Goal: Communication & Community: Answer question/provide support

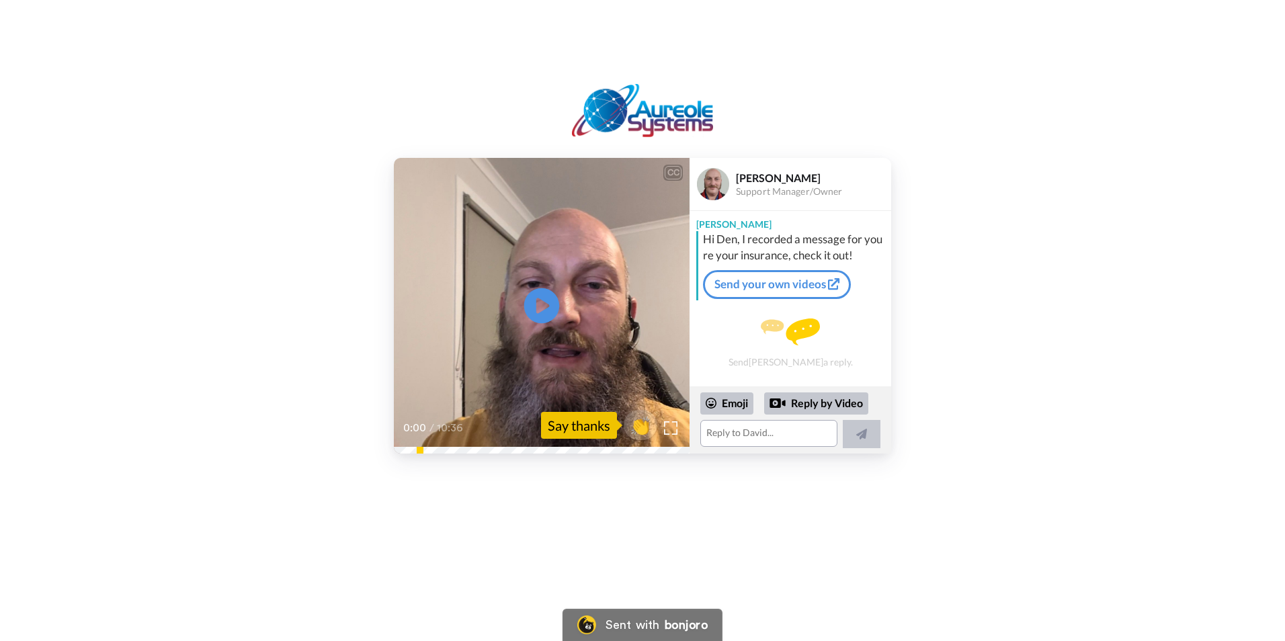
click at [544, 301] on icon at bounding box center [542, 306] width 36 height 36
click at [545, 350] on video at bounding box center [542, 306] width 296 height 296
click at [407, 445] on div "10:20 / 10:36" at bounding box center [542, 433] width 296 height 28
click at [399, 447] on div "0:18 / 10:36" at bounding box center [542, 433] width 296 height 28
click at [546, 302] on icon at bounding box center [542, 306] width 36 height 36
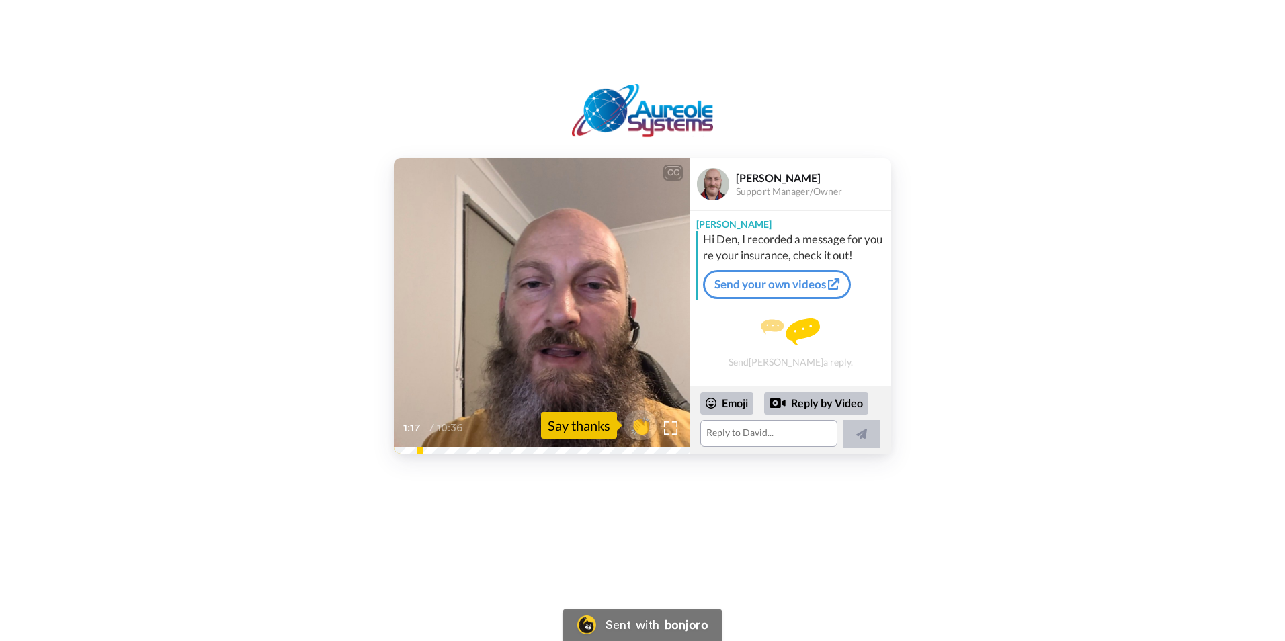
click at [515, 346] on video at bounding box center [542, 306] width 296 height 296
click at [538, 300] on icon "Play/Pause" at bounding box center [542, 306] width 36 height 64
click at [413, 455] on div "CC Play/Pause of 1988 and various updates to the 2000s. 1:01 / 10:36 👏 Say than…" at bounding box center [642, 247] width 1285 height 494
click at [761, 431] on textarea at bounding box center [768, 433] width 137 height 27
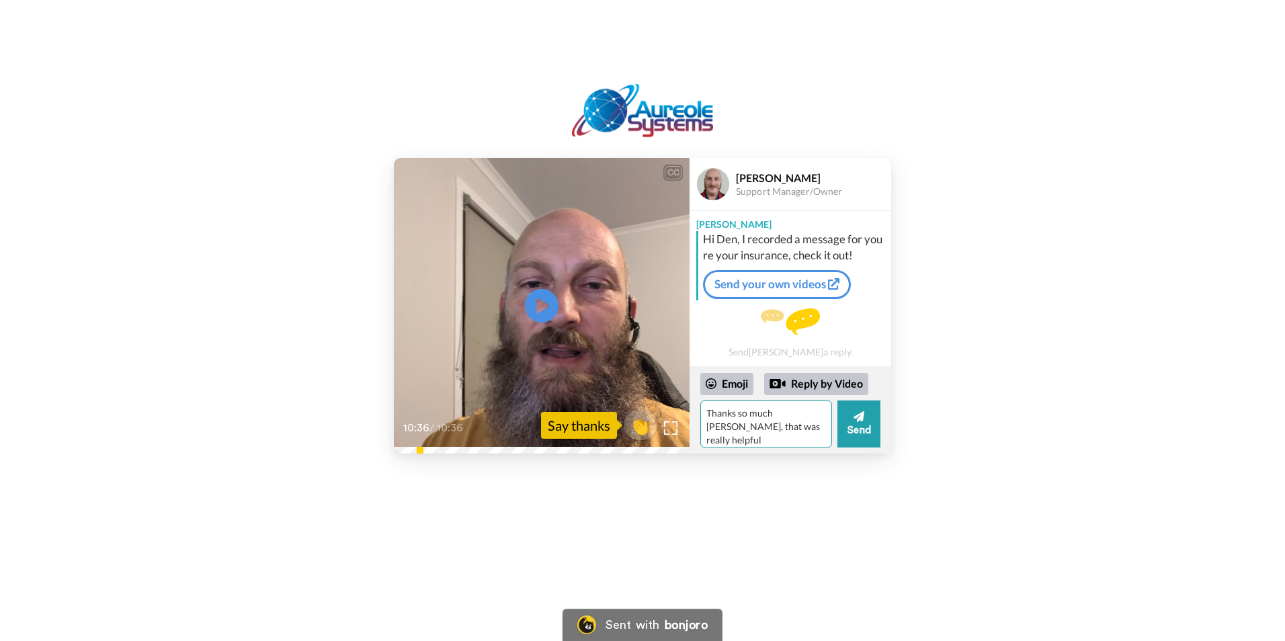
type textarea "Thanks so much [PERSON_NAME], that was really helpful"
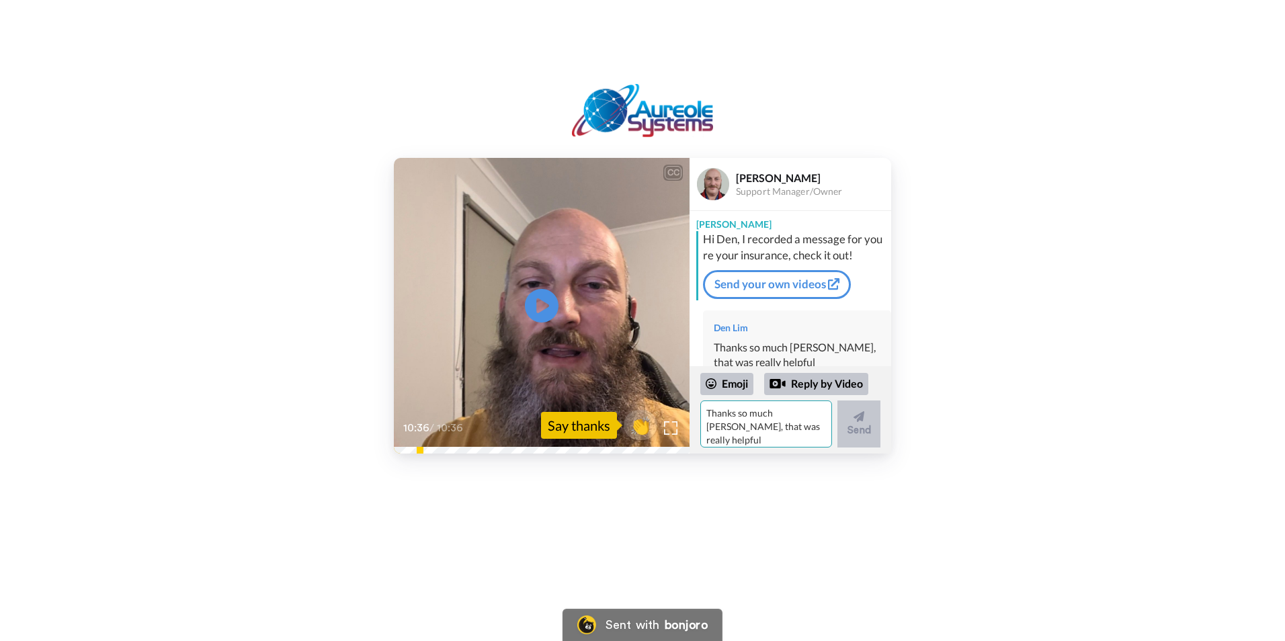
scroll to position [35, 0]
